Goal: Information Seeking & Learning: Compare options

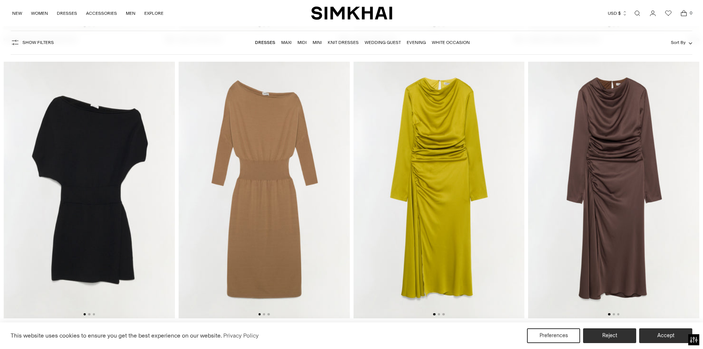
scroll to position [2385, 0]
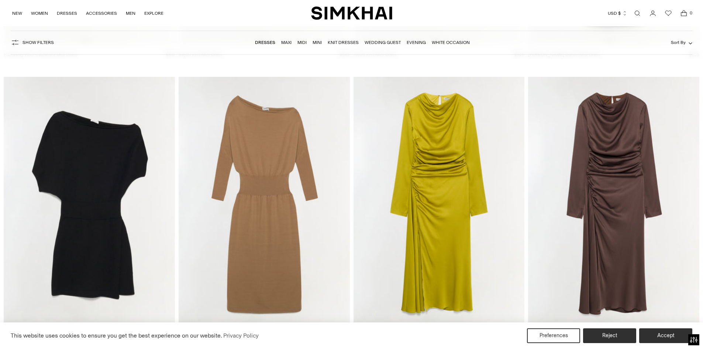
click at [450, 164] on img at bounding box center [438, 205] width 171 height 257
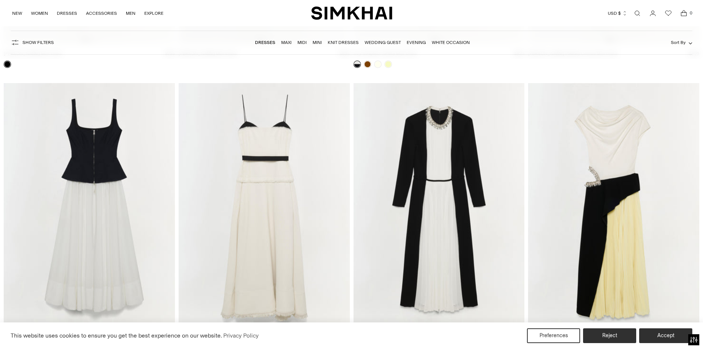
scroll to position [4166, 0]
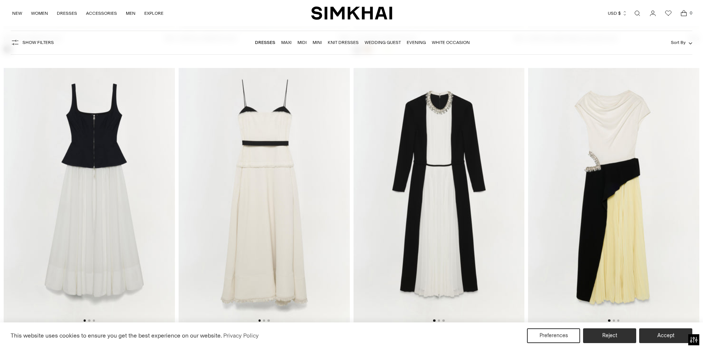
click at [628, 159] on img at bounding box center [613, 196] width 171 height 257
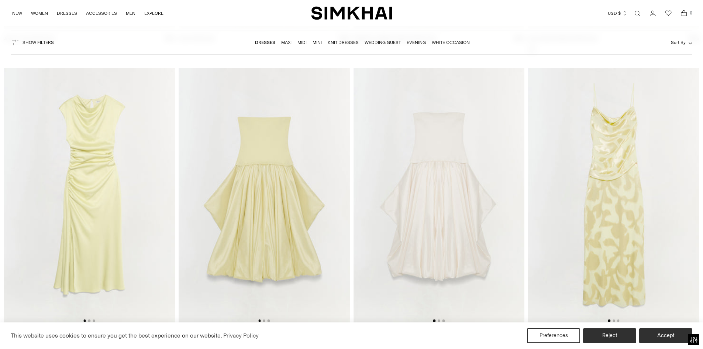
scroll to position [4498, 0]
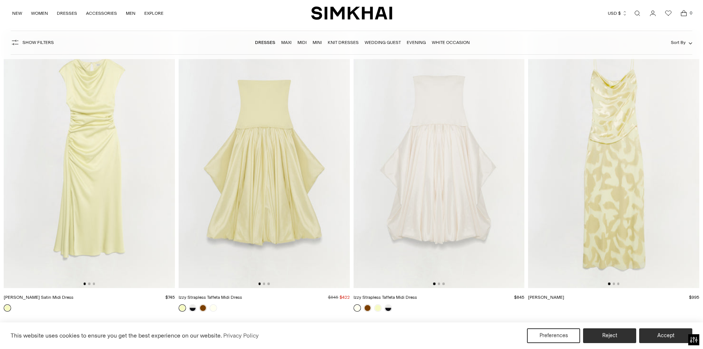
click at [101, 156] on img at bounding box center [89, 159] width 171 height 257
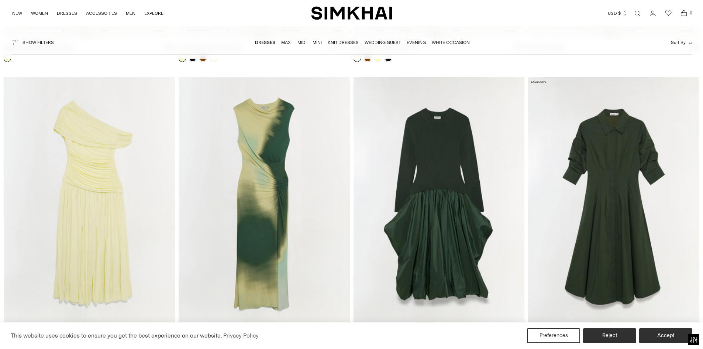
scroll to position [4757, 0]
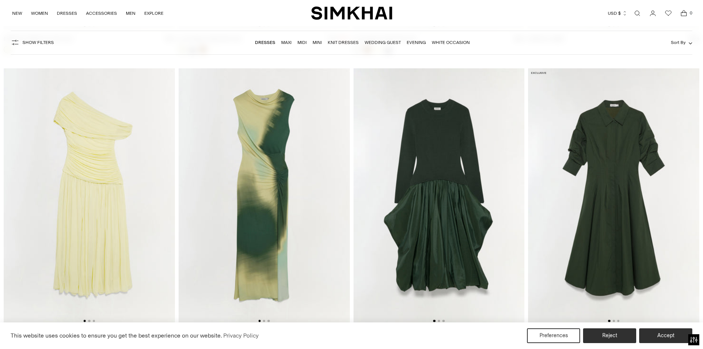
click at [106, 207] on img at bounding box center [89, 196] width 171 height 257
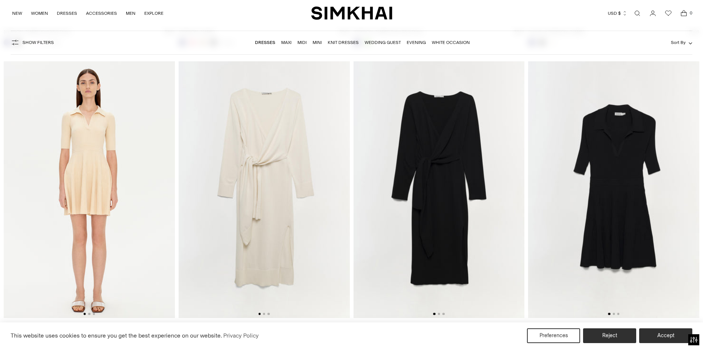
scroll to position [9479, 0]
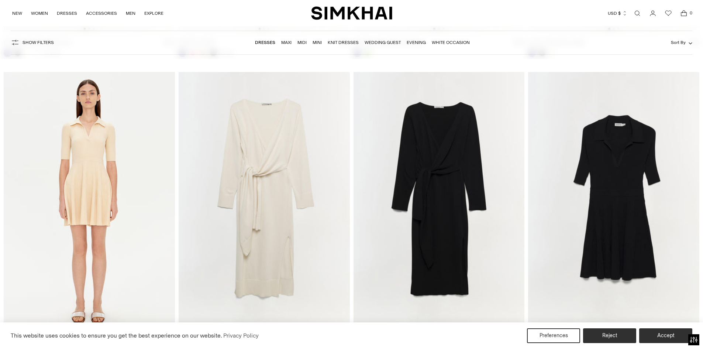
click at [256, 185] on img at bounding box center [264, 200] width 171 height 257
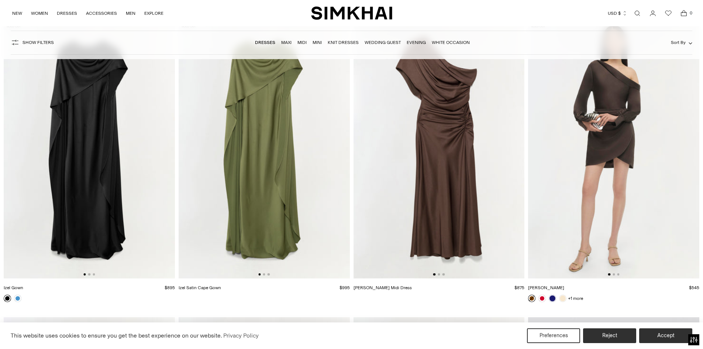
scroll to position [10356, 0]
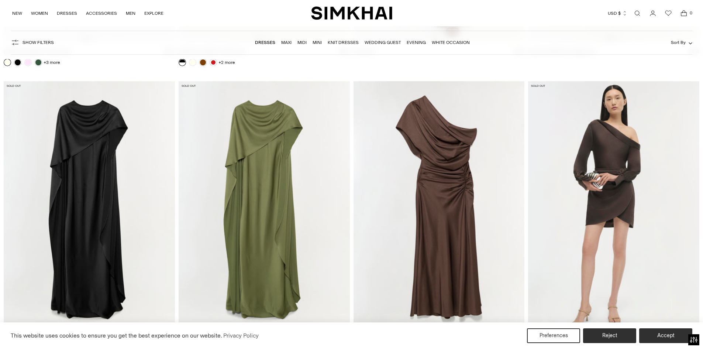
click at [255, 199] on img at bounding box center [264, 209] width 171 height 257
click at [444, 203] on img at bounding box center [438, 209] width 171 height 257
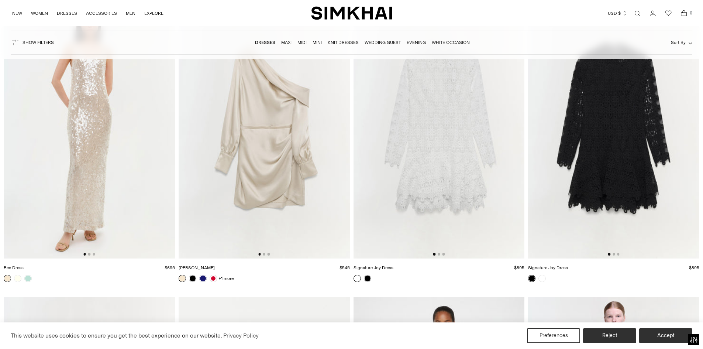
scroll to position [12458, 0]
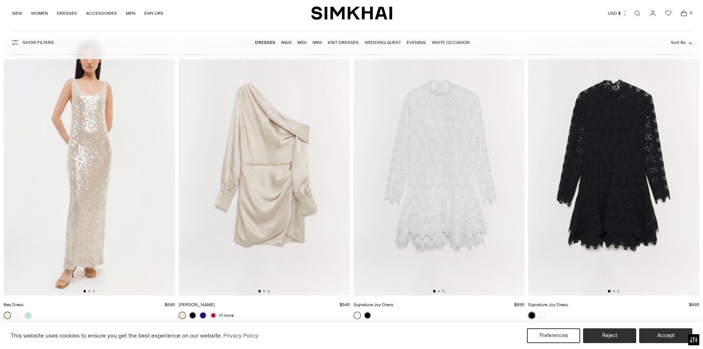
click at [275, 196] on img at bounding box center [264, 166] width 171 height 257
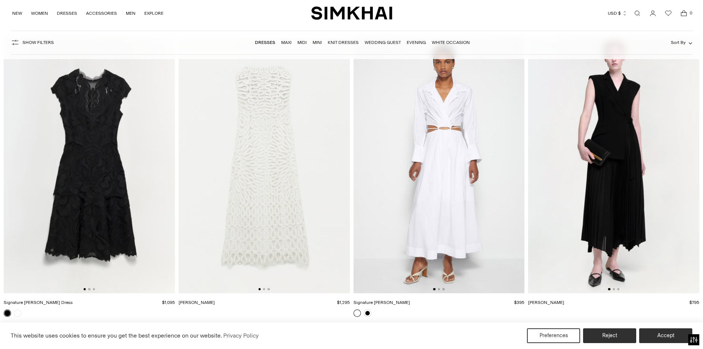
scroll to position [12754, 0]
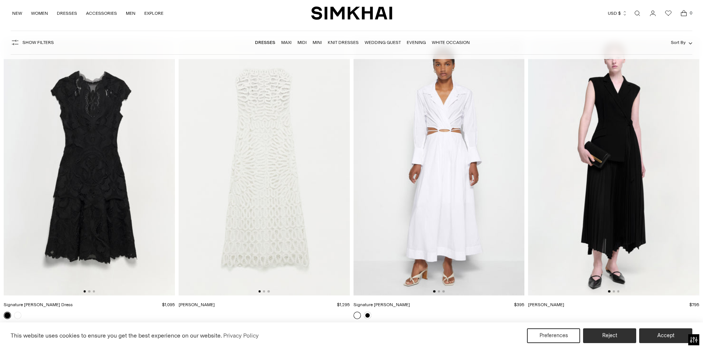
click at [439, 185] on img at bounding box center [438, 167] width 171 height 257
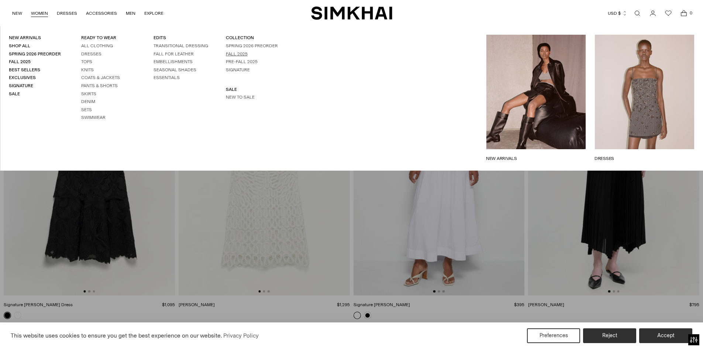
click at [230, 54] on link "Fall 2025" at bounding box center [237, 53] width 22 height 5
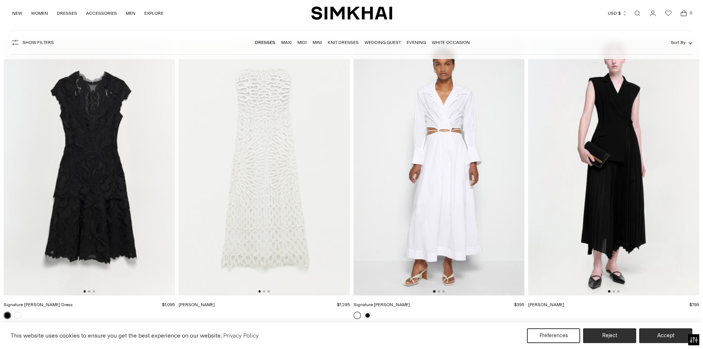
scroll to position [12643, 0]
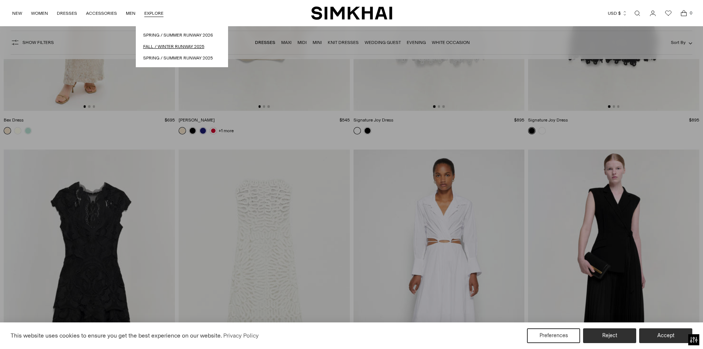
click at [157, 47] on link "Fall / Winter Runway 2025" at bounding box center [181, 46] width 77 height 7
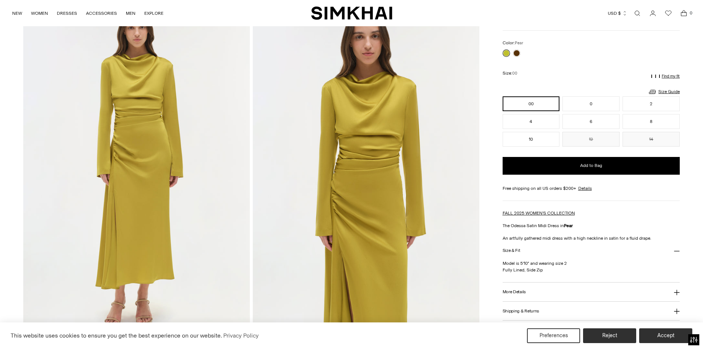
scroll to position [37, 0]
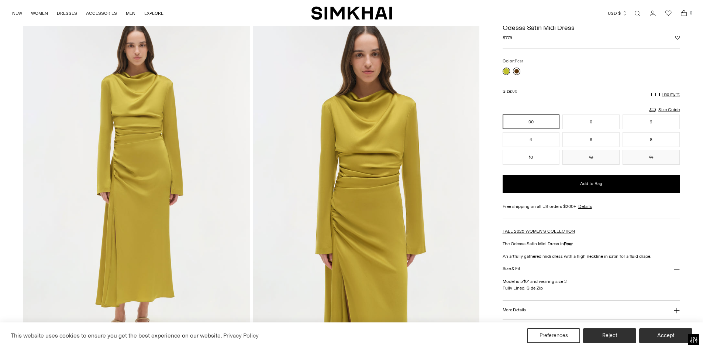
click at [518, 72] on link at bounding box center [516, 71] width 7 height 7
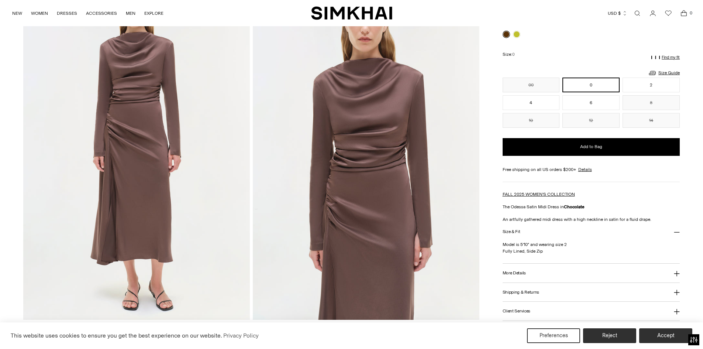
scroll to position [37, 0]
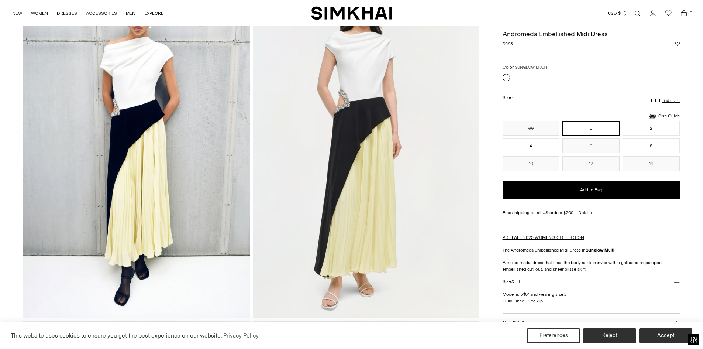
scroll to position [37, 0]
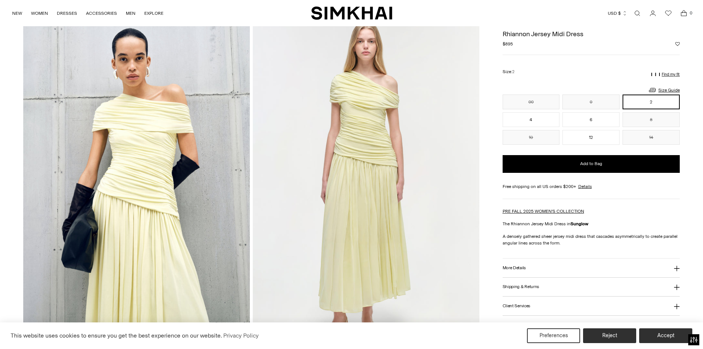
scroll to position [37, 0]
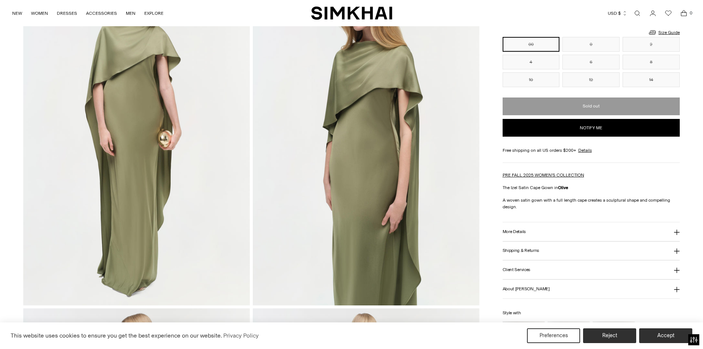
scroll to position [111, 0]
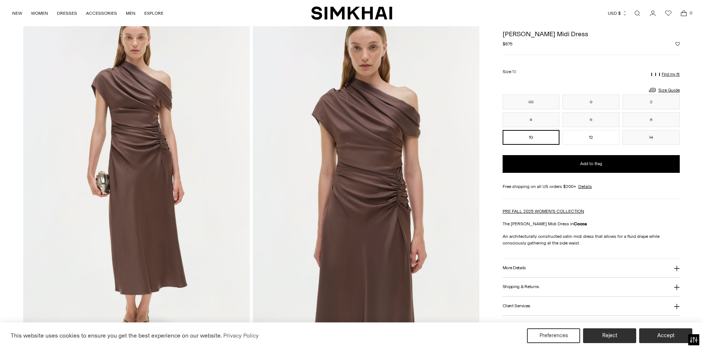
scroll to position [37, 0]
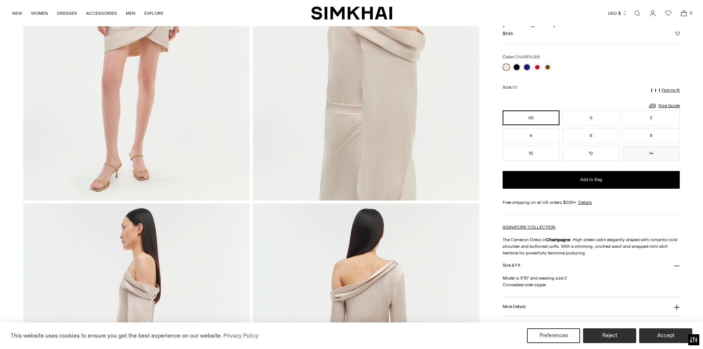
scroll to position [111, 0]
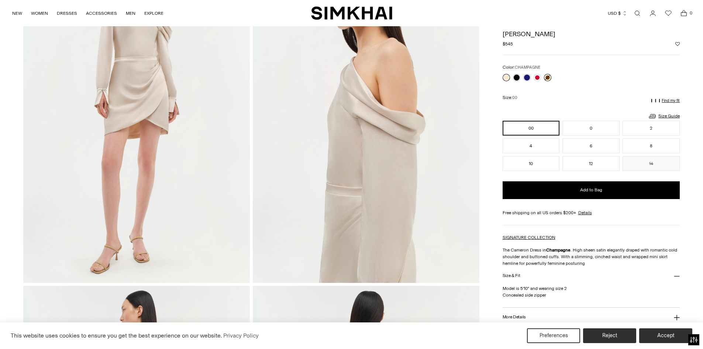
click at [547, 77] on link at bounding box center [547, 77] width 7 height 7
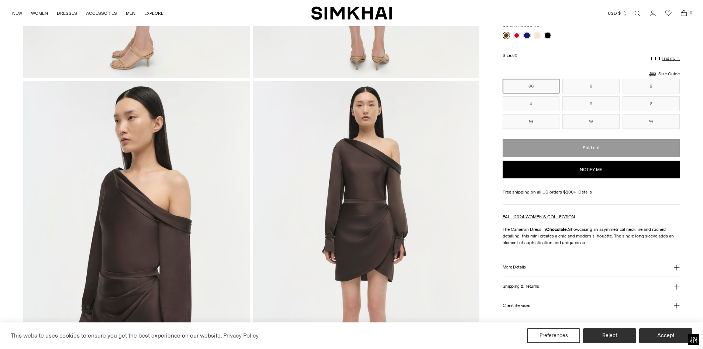
scroll to position [332, 0]
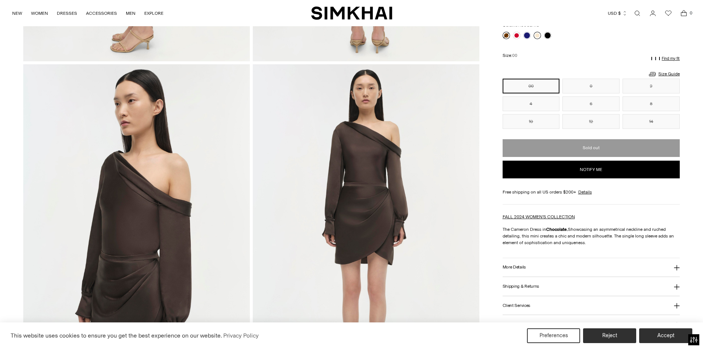
click at [534, 35] on link at bounding box center [536, 35] width 7 height 7
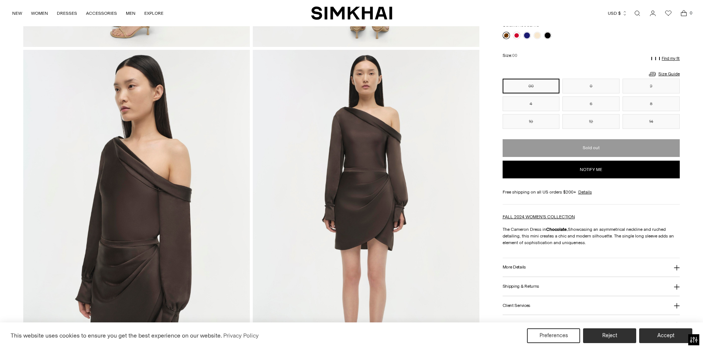
scroll to position [369, 0]
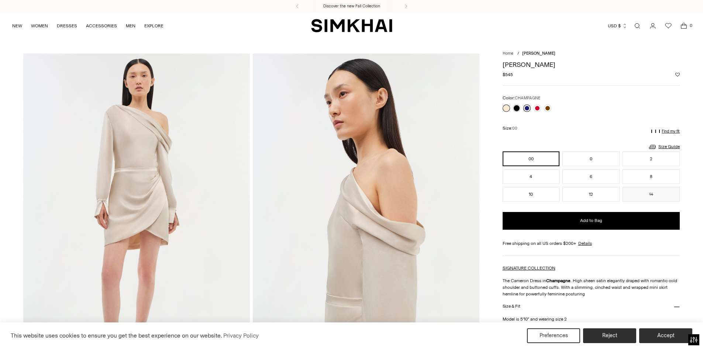
click at [526, 108] on link at bounding box center [526, 107] width 7 height 7
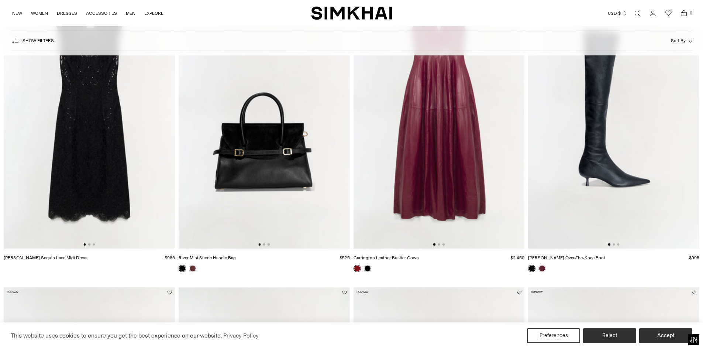
scroll to position [111, 0]
click at [599, 160] on img at bounding box center [613, 120] width 171 height 257
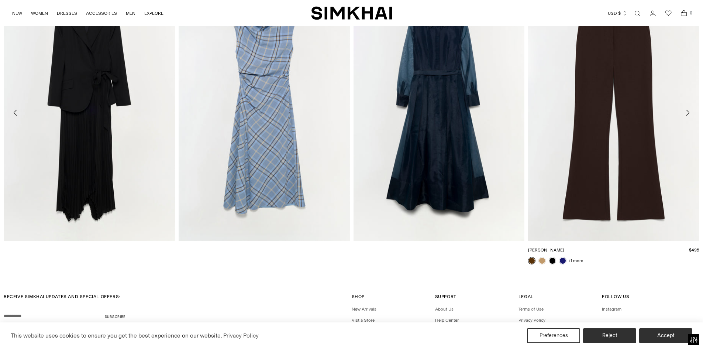
scroll to position [1425, 0]
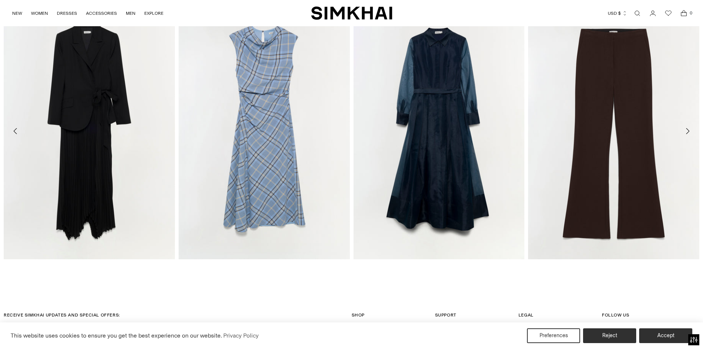
click at [686, 130] on icon "Move to next carousel slide" at bounding box center [687, 131] width 9 height 9
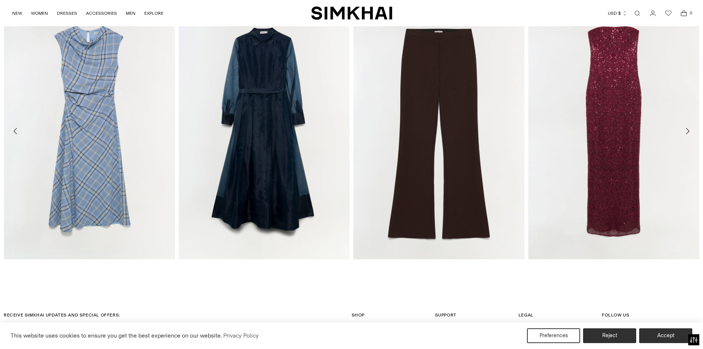
click at [686, 130] on icon "Move to next carousel slide" at bounding box center [687, 131] width 9 height 9
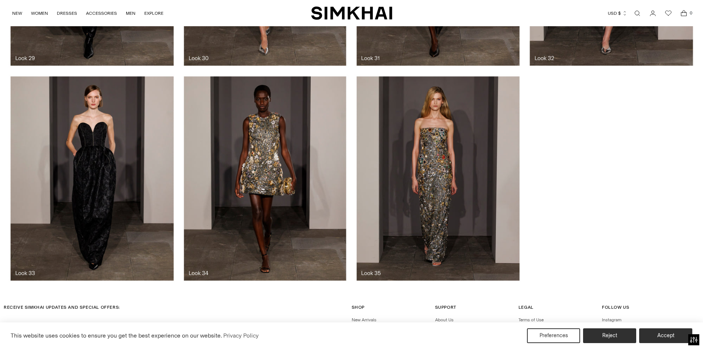
scroll to position [2140, 0]
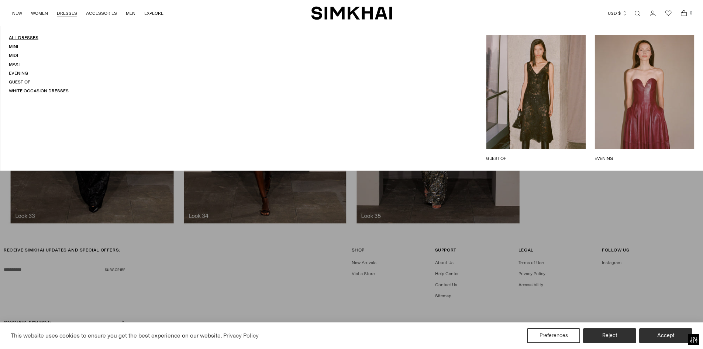
click at [15, 37] on link "All Dresses" at bounding box center [24, 37] width 30 height 5
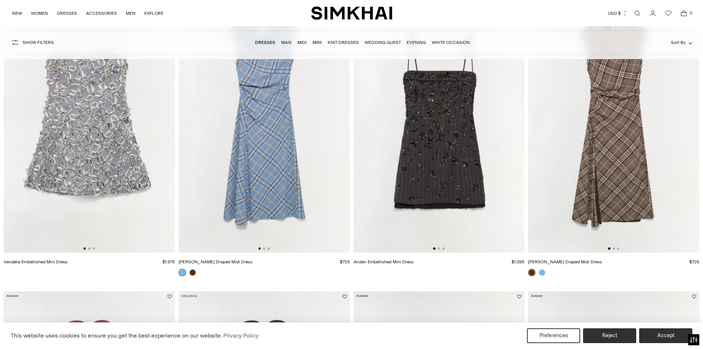
scroll to position [74, 0]
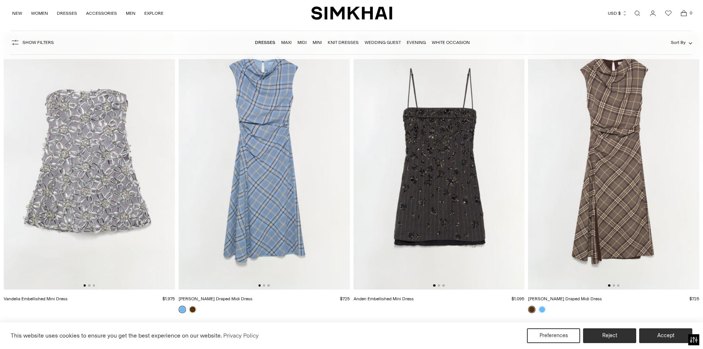
click at [277, 190] on img at bounding box center [264, 161] width 171 height 257
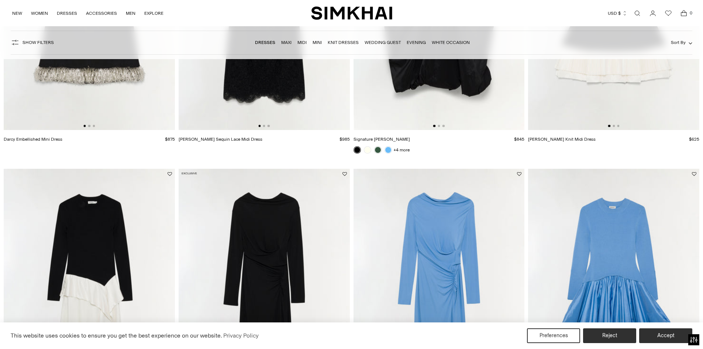
scroll to position [1254, 0]
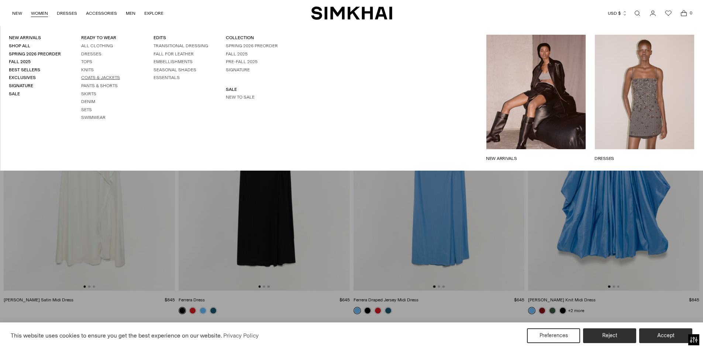
click at [103, 77] on link "Coats & Jackets" at bounding box center [100, 77] width 39 height 5
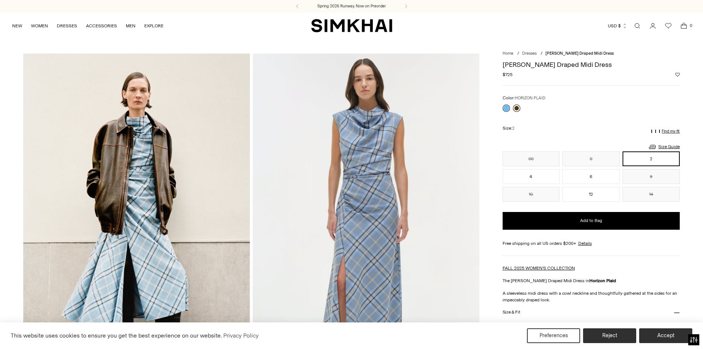
click at [516, 108] on link at bounding box center [516, 107] width 7 height 7
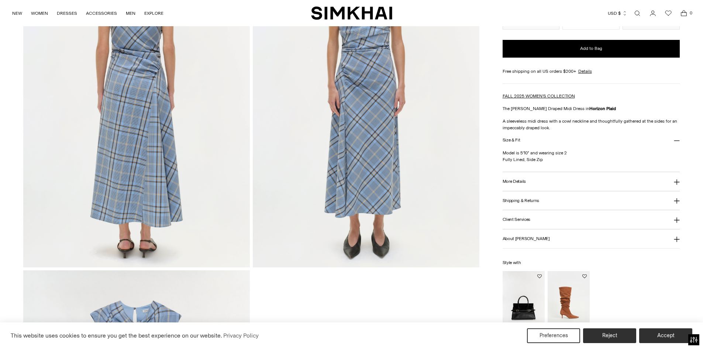
scroll to position [996, 0]
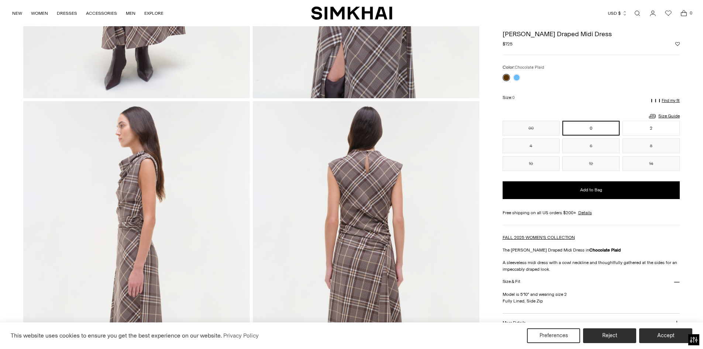
scroll to position [184, 0]
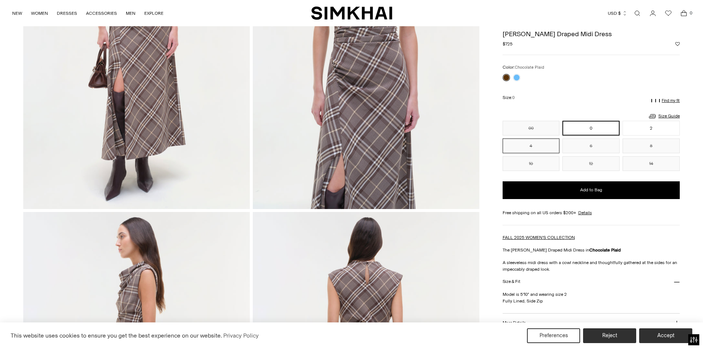
click at [530, 145] on button "4" at bounding box center [530, 145] width 57 height 15
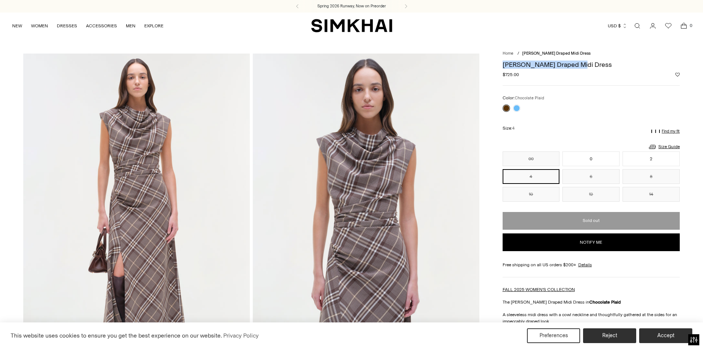
drag, startPoint x: 581, startPoint y: 66, endPoint x: 494, endPoint y: 65, distance: 86.7
copy h1 "[PERSON_NAME] Draped Midi Dress"
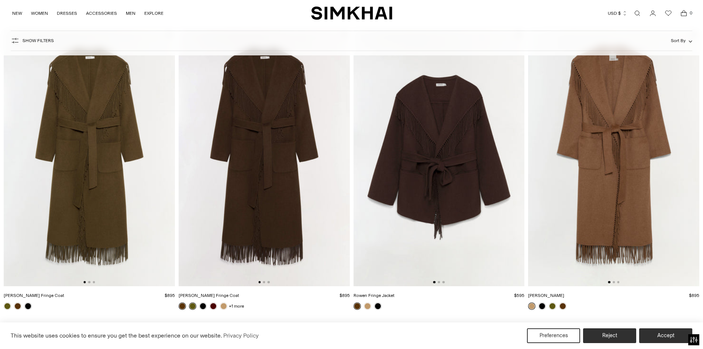
scroll to position [74, 0]
click at [84, 164] on img at bounding box center [89, 157] width 171 height 257
click at [440, 169] on img at bounding box center [438, 157] width 171 height 257
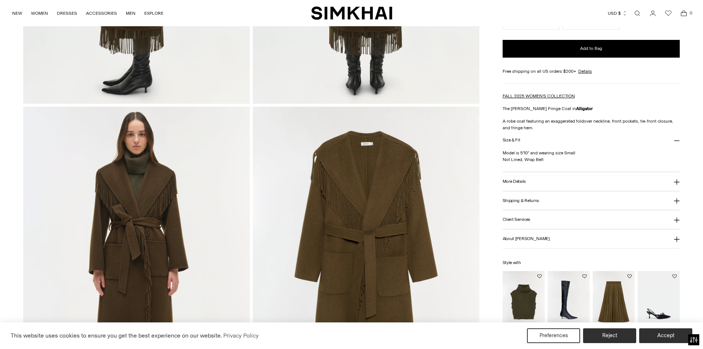
scroll to position [775, 0]
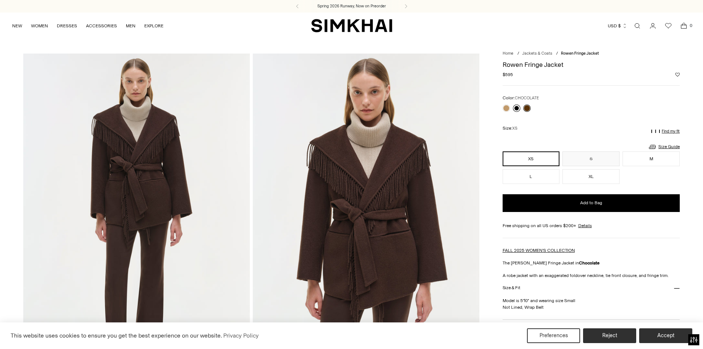
click at [517, 106] on link at bounding box center [516, 107] width 7 height 7
click at [585, 158] on button "S" at bounding box center [590, 158] width 57 height 15
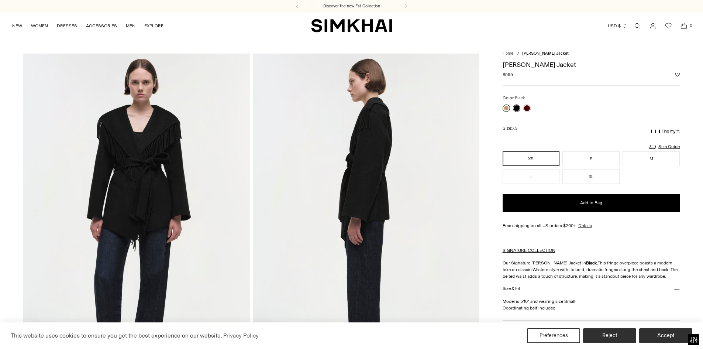
click at [504, 107] on link at bounding box center [505, 107] width 7 height 7
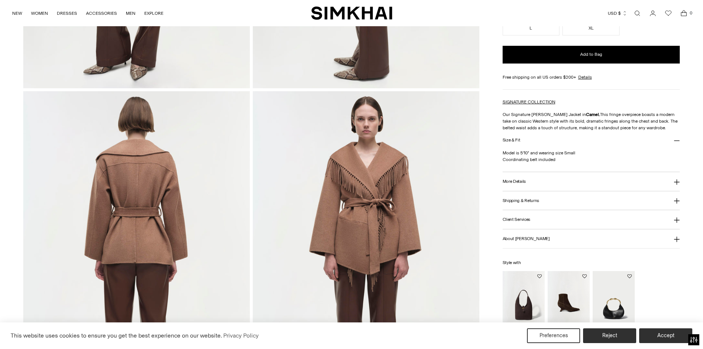
scroll to position [332, 0]
